Goal: Find specific page/section: Find specific page/section

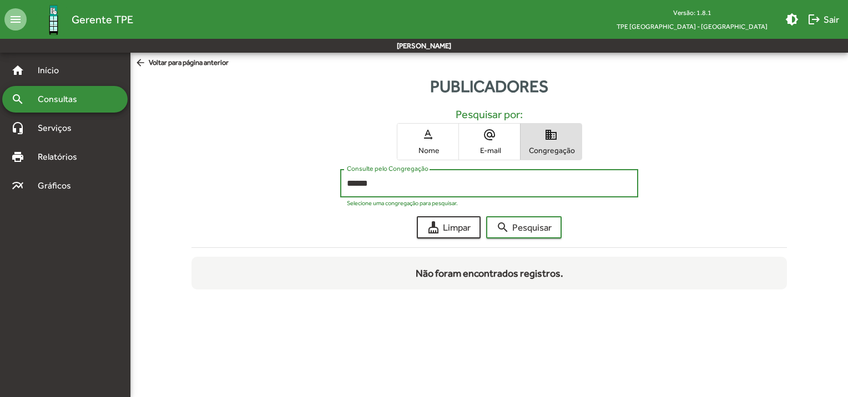
drag, startPoint x: 379, startPoint y: 184, endPoint x: 314, endPoint y: 182, distance: 65.5
click at [314, 182] on div "****** Consulte pelo Congregação Selecione uma congregação para pesquisar." at bounding box center [489, 186] width 596 height 34
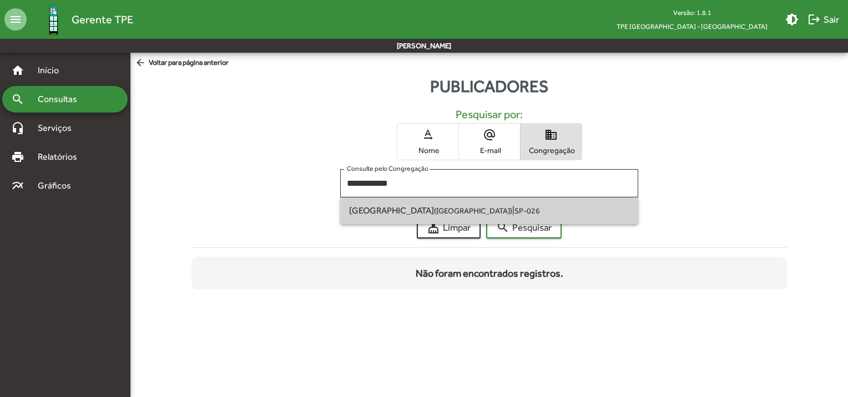
click at [393, 217] on span "[GEOGRAPHIC_DATA] ([GEOGRAPHIC_DATA]) | SP-026" at bounding box center [489, 210] width 280 height 27
type input "**********"
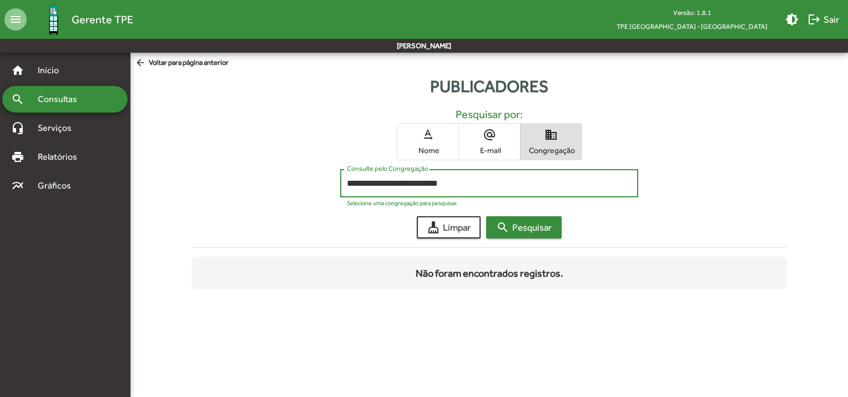
click at [536, 231] on span "search Pesquisar" at bounding box center [523, 227] width 55 height 20
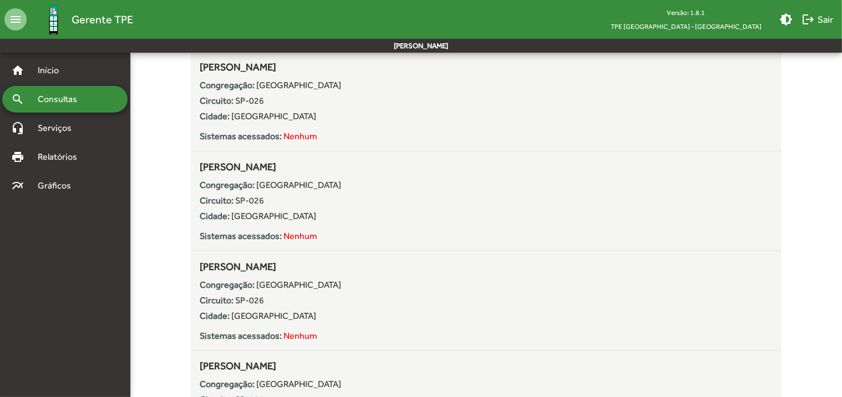
scroll to position [669, 0]
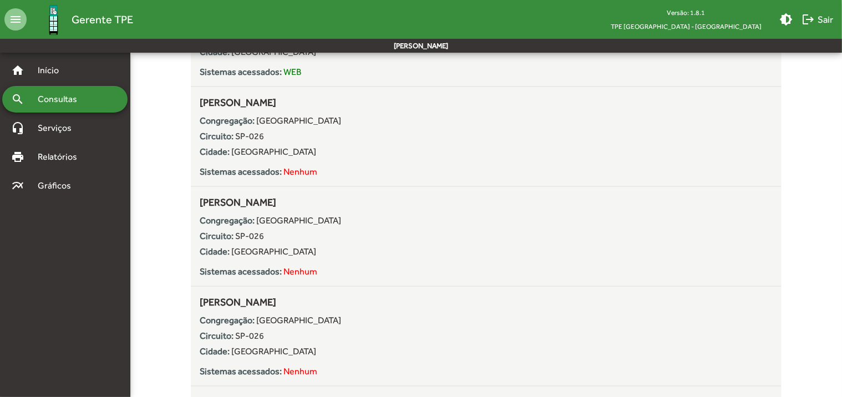
click at [69, 100] on span "Consultas" at bounding box center [61, 99] width 60 height 13
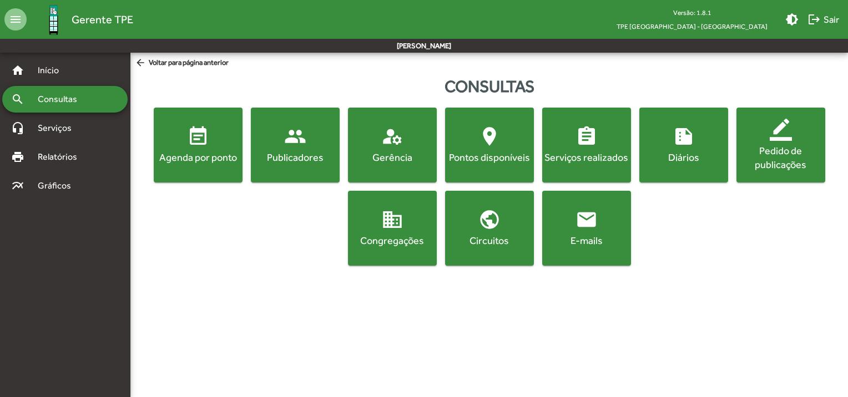
click at [280, 165] on button "people Publicadores" at bounding box center [295, 145] width 89 height 75
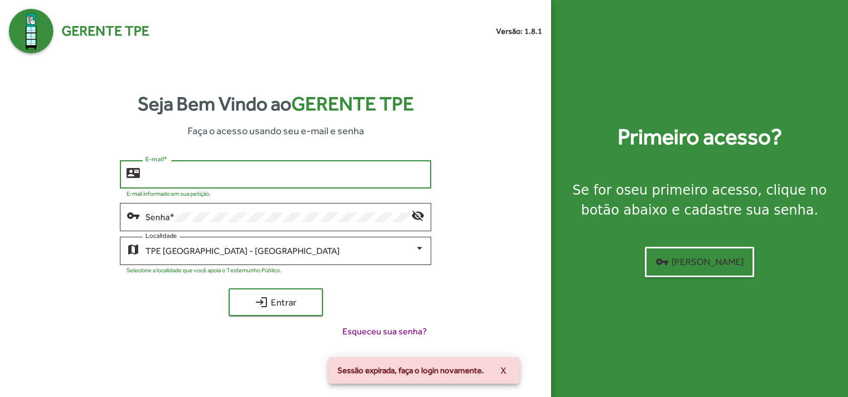
click at [257, 172] on input "E-mail *" at bounding box center [284, 175] width 279 height 10
type input "**********"
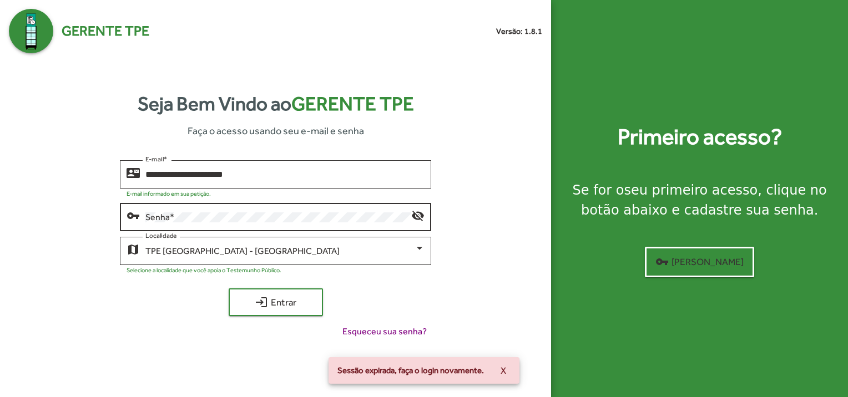
click at [242, 209] on div "Senha *" at bounding box center [278, 216] width 266 height 31
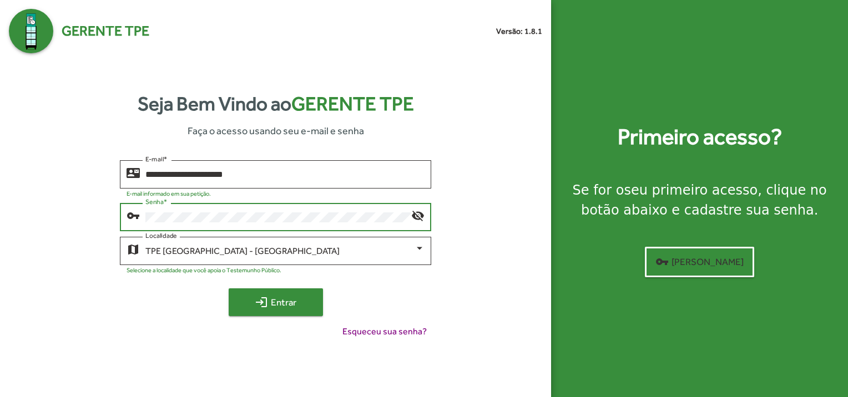
click at [262, 298] on mat-icon "login" at bounding box center [261, 302] width 13 height 13
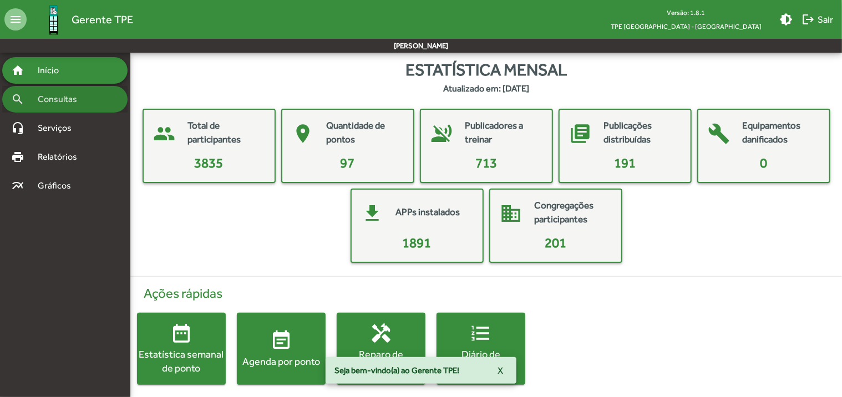
click at [64, 101] on span "Consultas" at bounding box center [61, 99] width 60 height 13
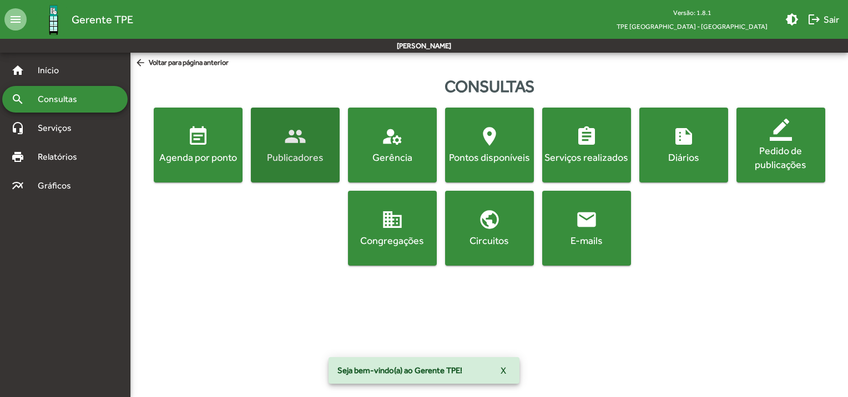
click at [267, 156] on div "Publicadores" at bounding box center [295, 157] width 84 height 14
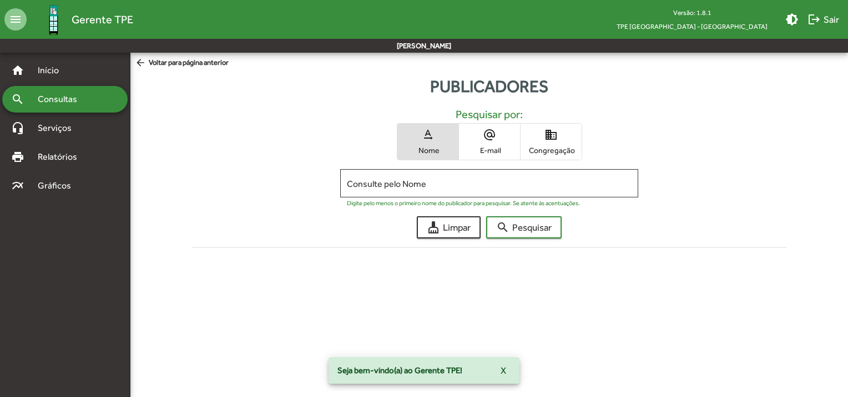
click at [529, 150] on span "Congregação" at bounding box center [550, 150] width 55 height 10
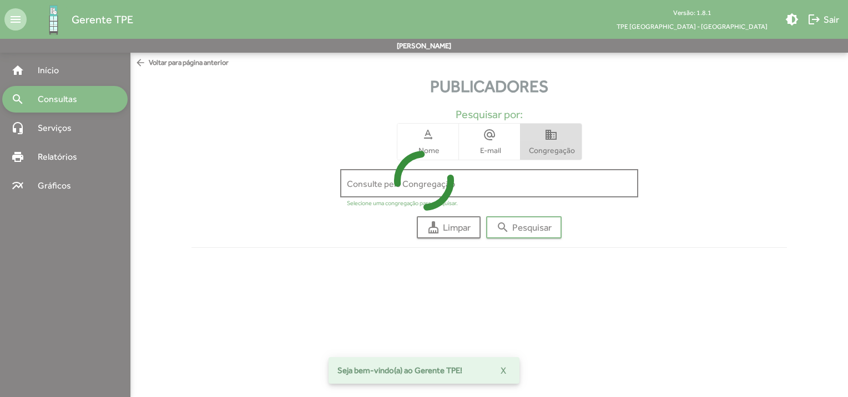
click at [515, 184] on icon at bounding box center [424, 180] width 848 height 83
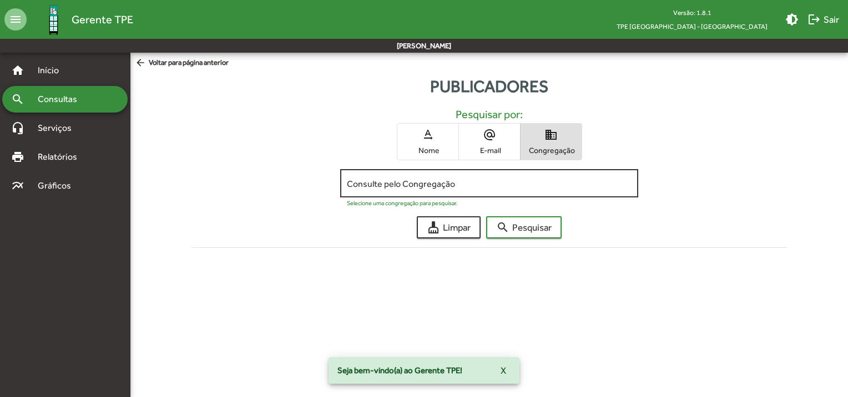
click at [503, 184] on input "Consulte pelo Congregação" at bounding box center [489, 184] width 285 height 10
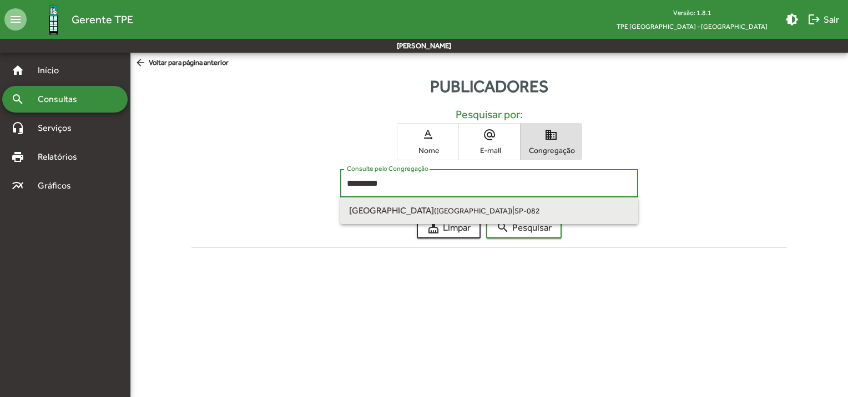
click at [483, 216] on span "[GEOGRAPHIC_DATA] ([GEOGRAPHIC_DATA]) | SP-082" at bounding box center [489, 210] width 280 height 27
type input "**********"
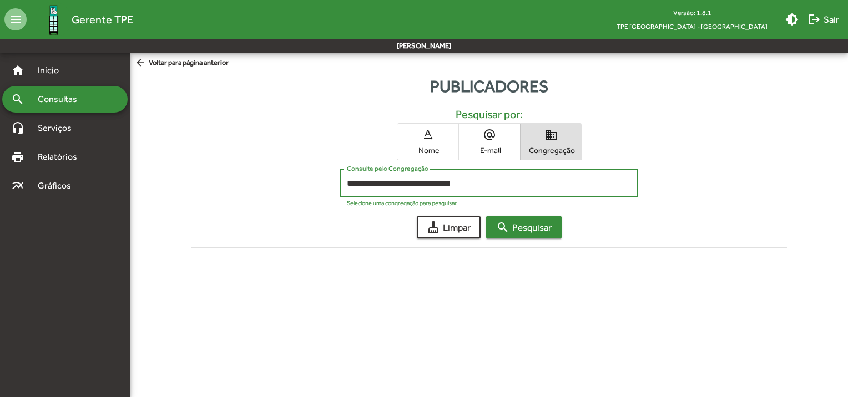
click at [511, 226] on span "search Pesquisar" at bounding box center [523, 227] width 55 height 20
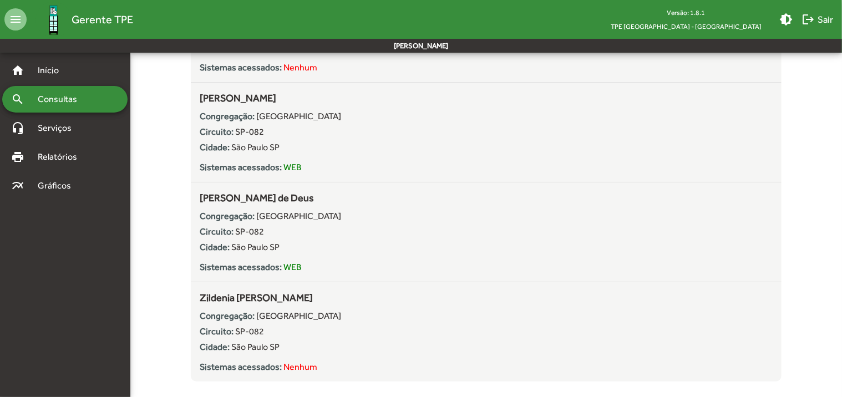
scroll to position [2088, 0]
